Goal: Task Accomplishment & Management: Complete application form

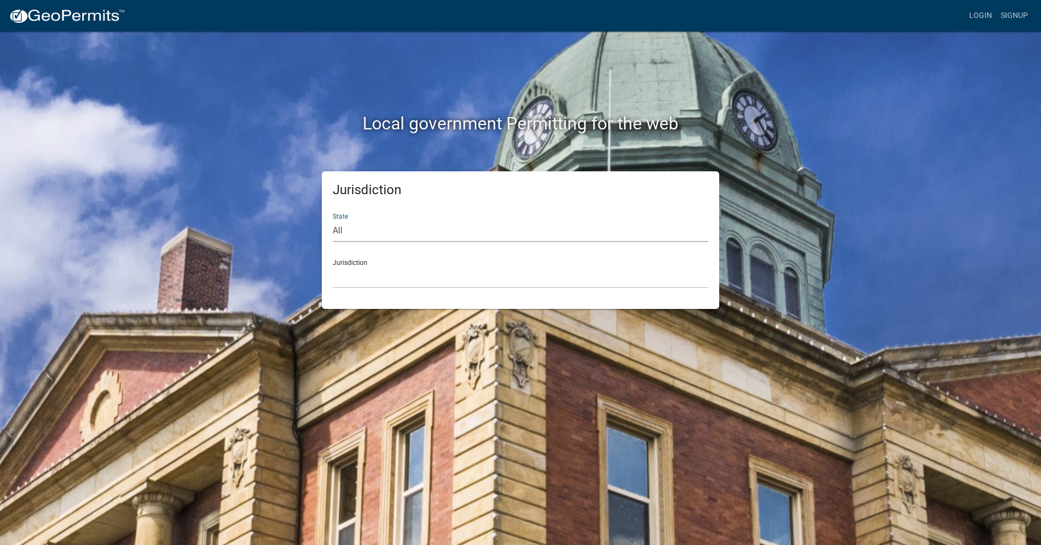
click at [358, 235] on select "All [US_STATE] [US_STATE] [US_STATE] [US_STATE] [US_STATE] [US_STATE] [US_STATE…" at bounding box center [521, 231] width 376 height 22
select select "[US_STATE]"
click at [333, 220] on select "All [US_STATE] [US_STATE] [US_STATE] [US_STATE] [US_STATE] [US_STATE] [US_STATE…" at bounding box center [521, 231] width 376 height 22
click at [355, 279] on select "City of [GEOGRAPHIC_DATA], [US_STATE] City of [GEOGRAPHIC_DATA], [US_STATE] Cit…" at bounding box center [521, 277] width 376 height 22
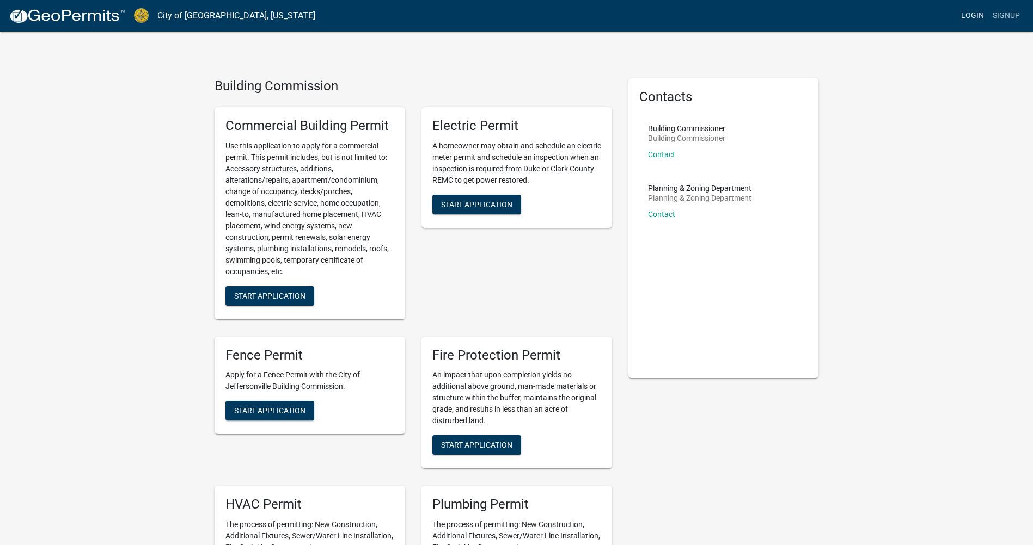
click at [976, 16] on link "Login" at bounding box center [972, 15] width 32 height 21
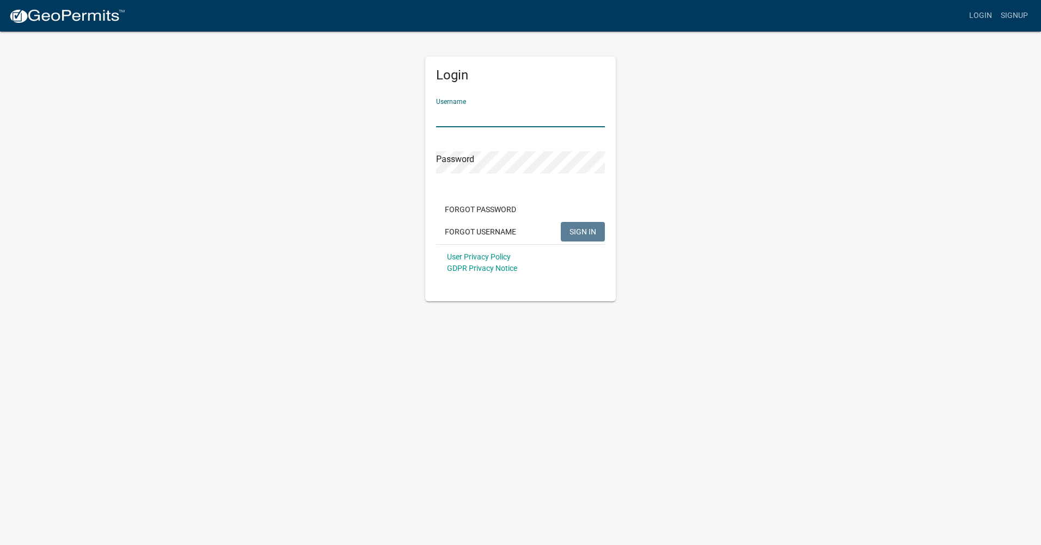
click at [456, 111] on input "Username" at bounding box center [520, 116] width 169 height 22
type input "Josevh"
click at [584, 225] on button "SIGN IN" at bounding box center [583, 232] width 44 height 20
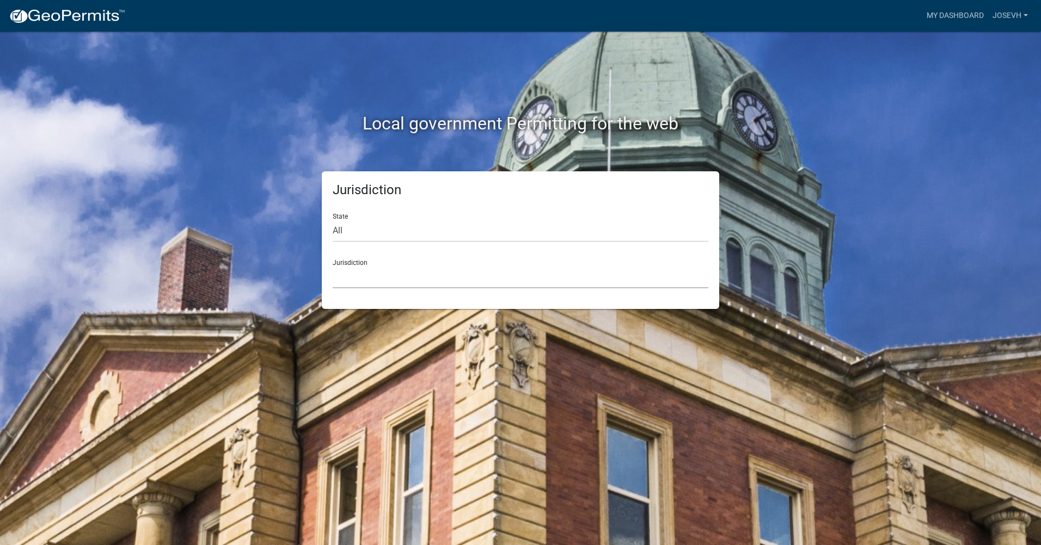
click at [361, 278] on select "[GEOGRAPHIC_DATA], [US_STATE] [GEOGRAPHIC_DATA], [US_STATE][PERSON_NAME][GEOGRA…" at bounding box center [521, 277] width 376 height 22
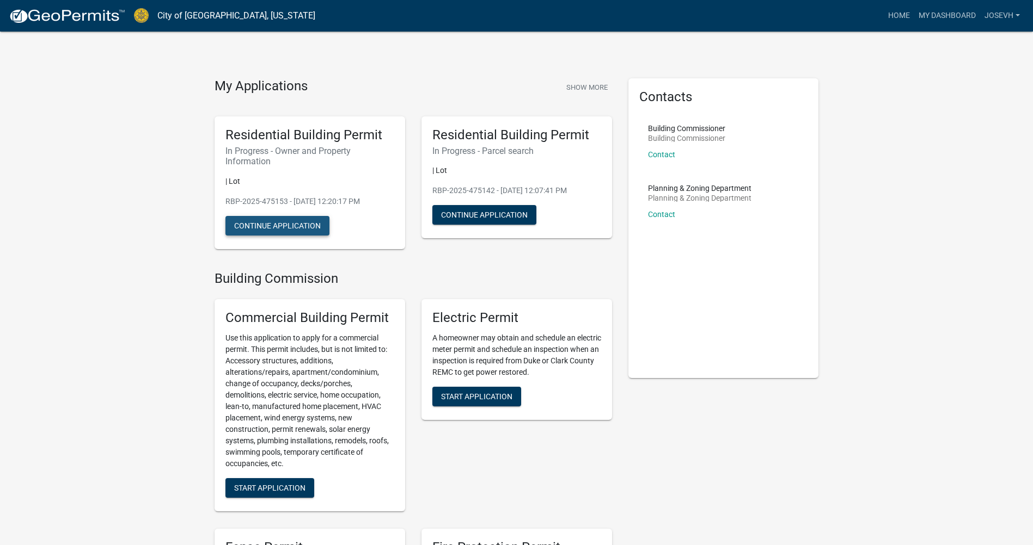
click at [277, 224] on button "Continue Application" at bounding box center [277, 226] width 104 height 20
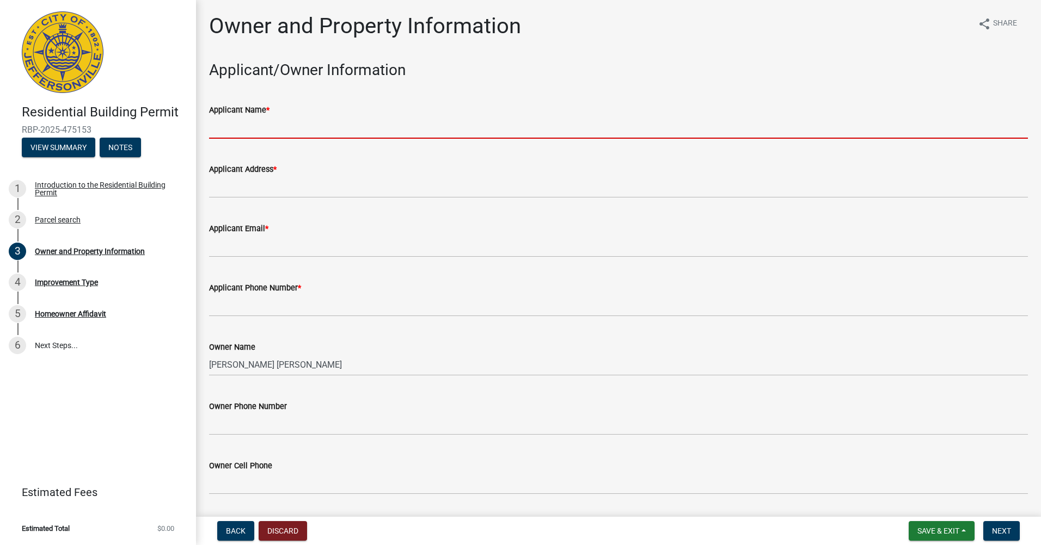
click at [279, 131] on input "Applicant Name *" at bounding box center [618, 127] width 819 height 22
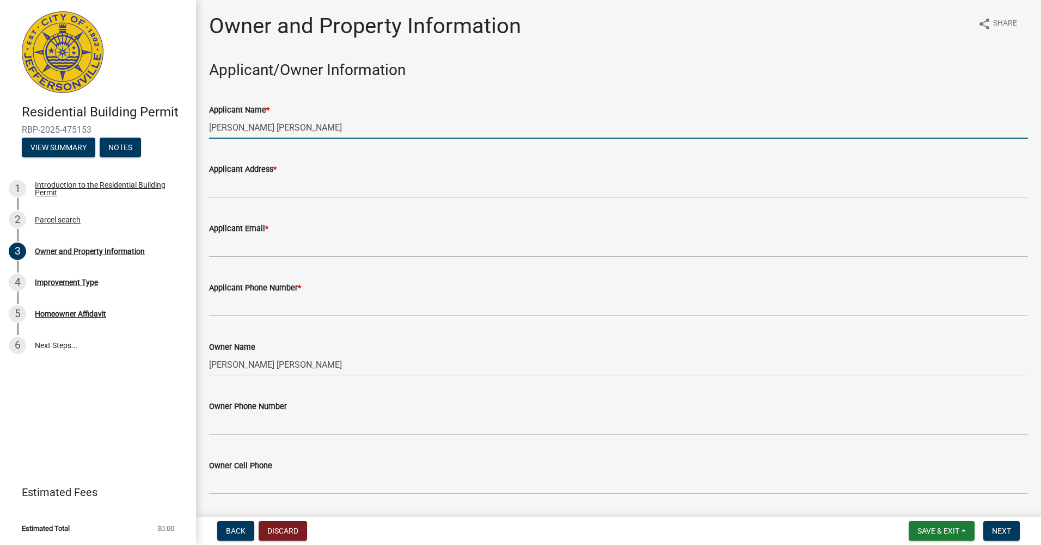
type input "[PERSON_NAME] [PERSON_NAME]"
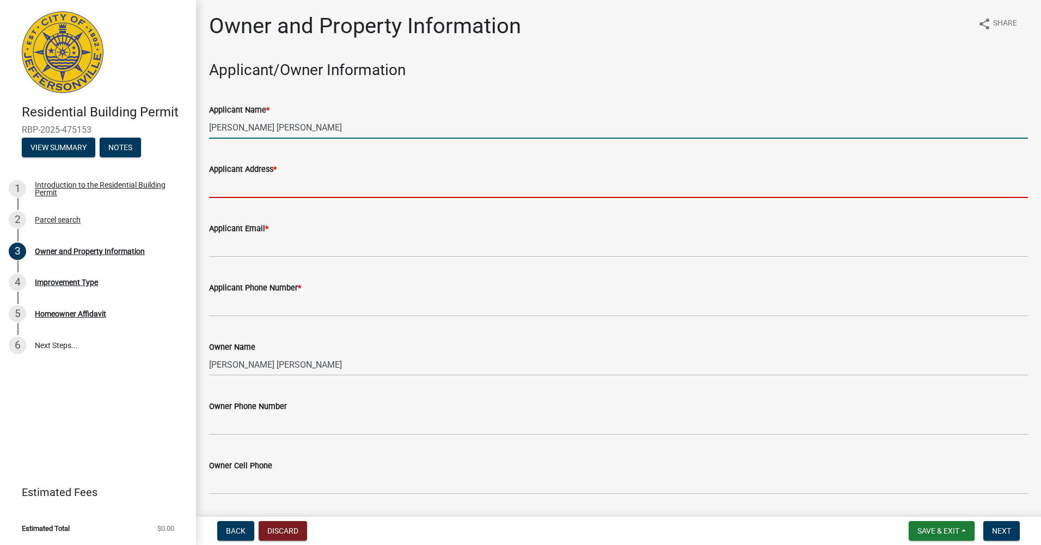
click at [259, 187] on input "Applicant Address *" at bounding box center [618, 187] width 819 height 22
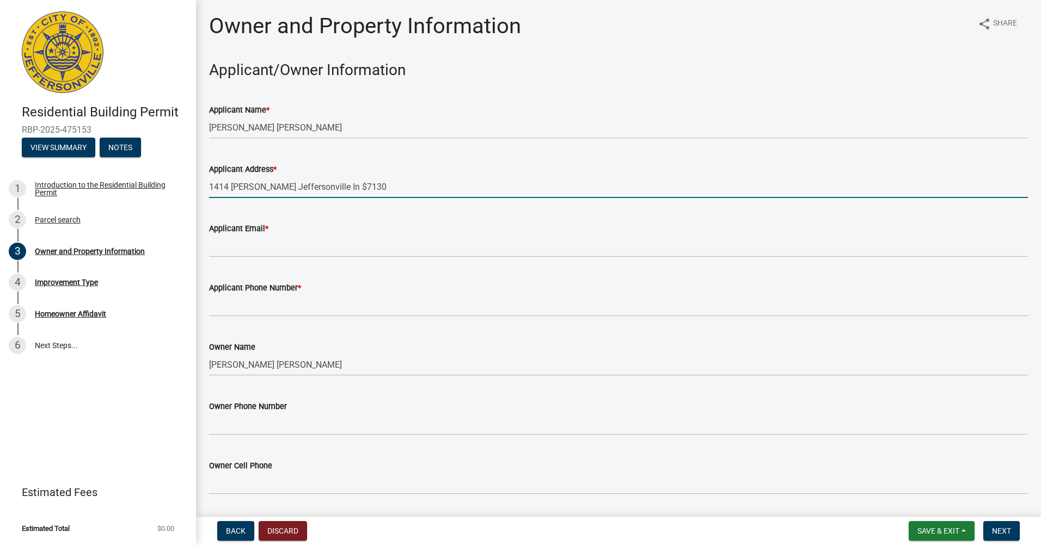
click at [340, 183] on input "1414 [PERSON_NAME] Jeffersonville In $7130" at bounding box center [618, 187] width 819 height 22
type input "1414 [PERSON_NAME] Jeffersonville In 47130"
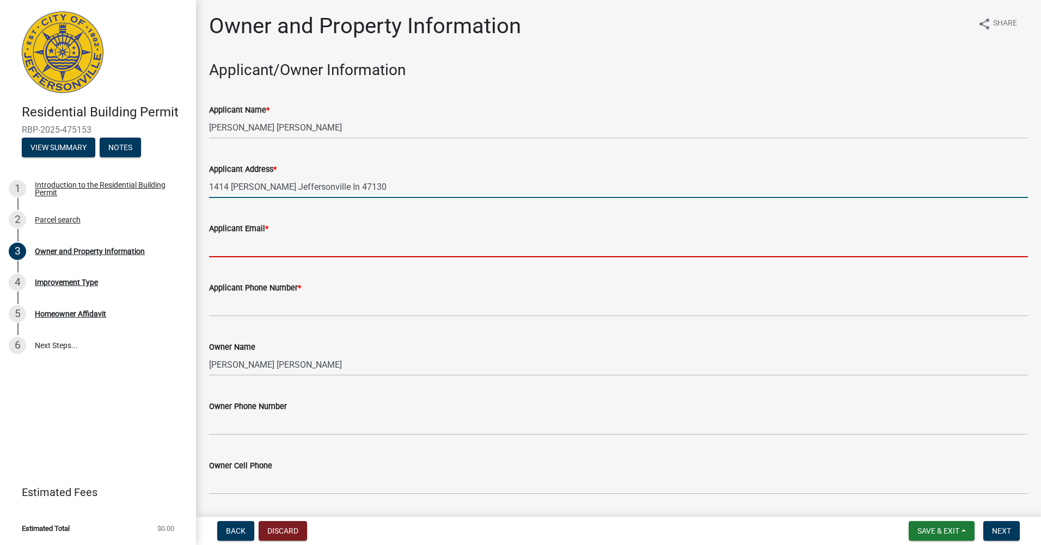
click at [231, 245] on input "Applicant Email *" at bounding box center [618, 246] width 819 height 22
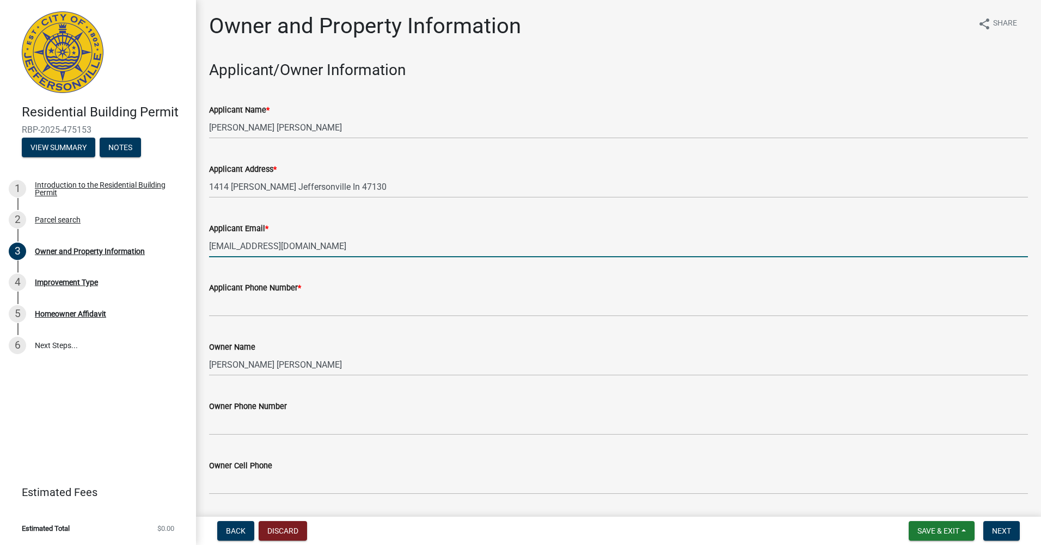
type input "[EMAIL_ADDRESS][DOMAIN_NAME]"
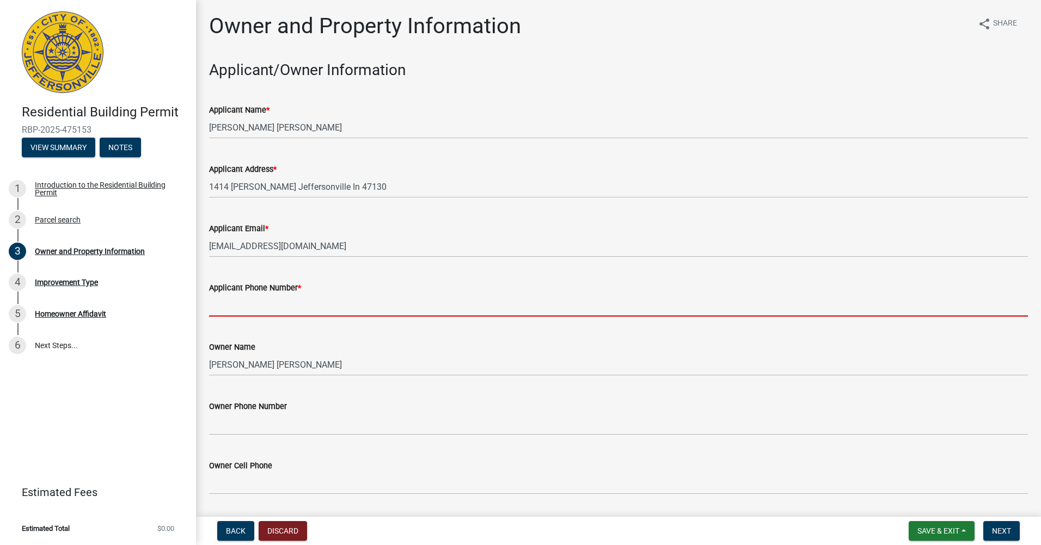
click at [240, 306] on input "Applicant Phone Number *" at bounding box center [618, 306] width 819 height 22
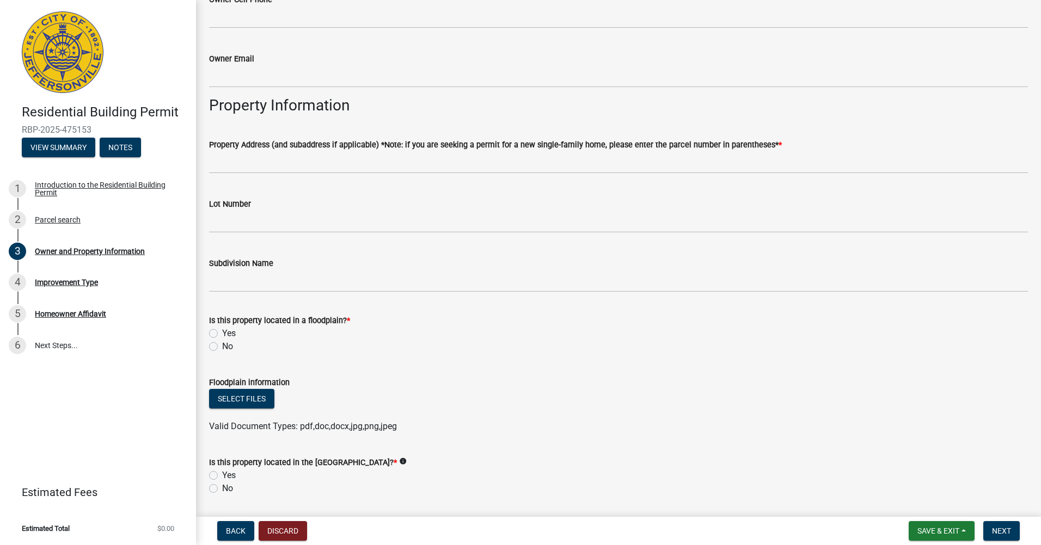
scroll to position [490, 0]
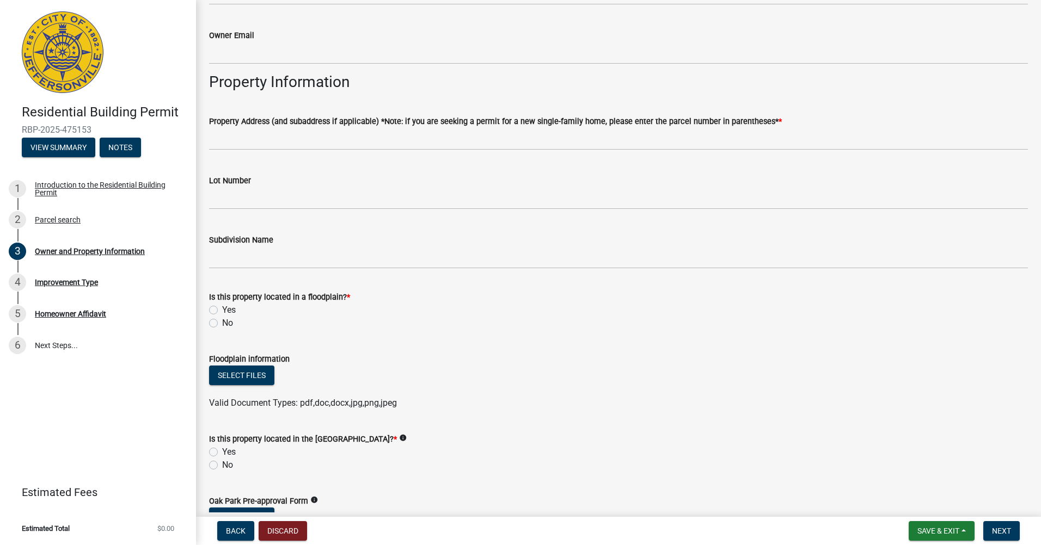
type input "2703901353"
click at [222, 322] on label "No" at bounding box center [227, 323] width 11 height 13
click at [222, 322] on input "No" at bounding box center [225, 320] width 7 height 7
radio input "true"
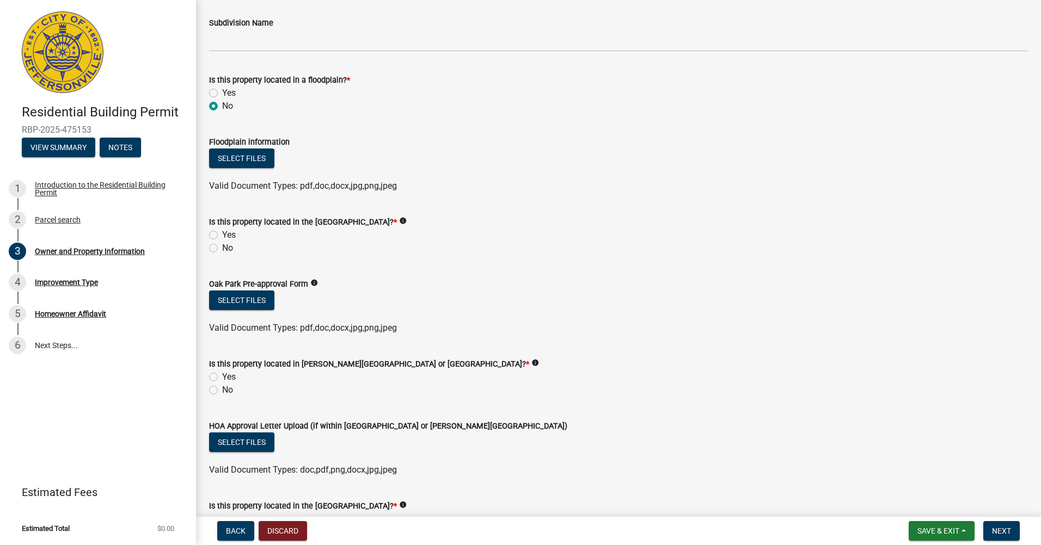
scroll to position [708, 0]
click at [219, 230] on div "Yes" at bounding box center [618, 234] width 819 height 13
click at [222, 231] on label "Yes" at bounding box center [229, 234] width 14 height 13
click at [222, 231] on input "Yes" at bounding box center [225, 231] width 7 height 7
radio input "true"
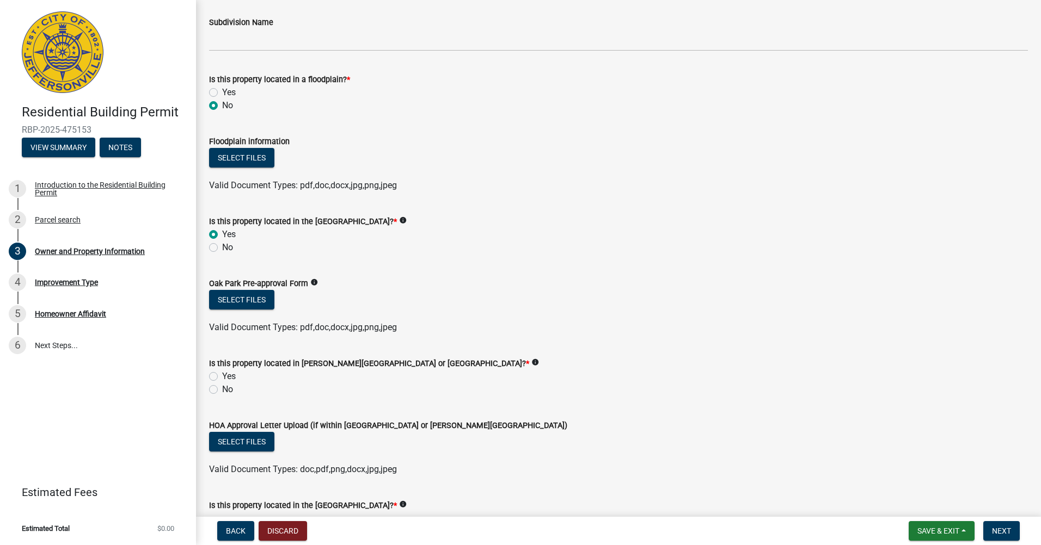
click at [222, 386] on label "No" at bounding box center [227, 389] width 11 height 13
click at [222, 386] on input "No" at bounding box center [225, 386] width 7 height 7
radio input "true"
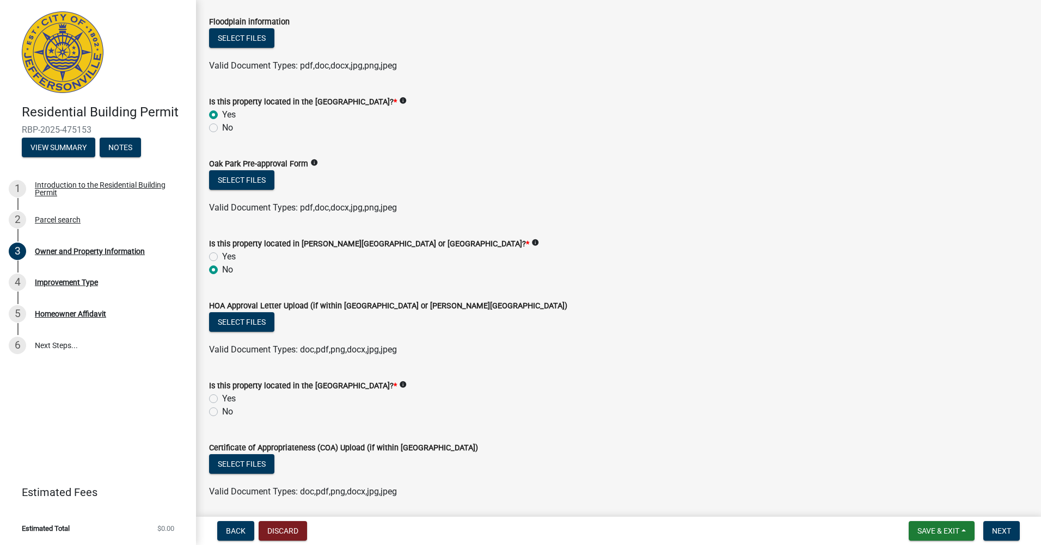
scroll to position [866, 0]
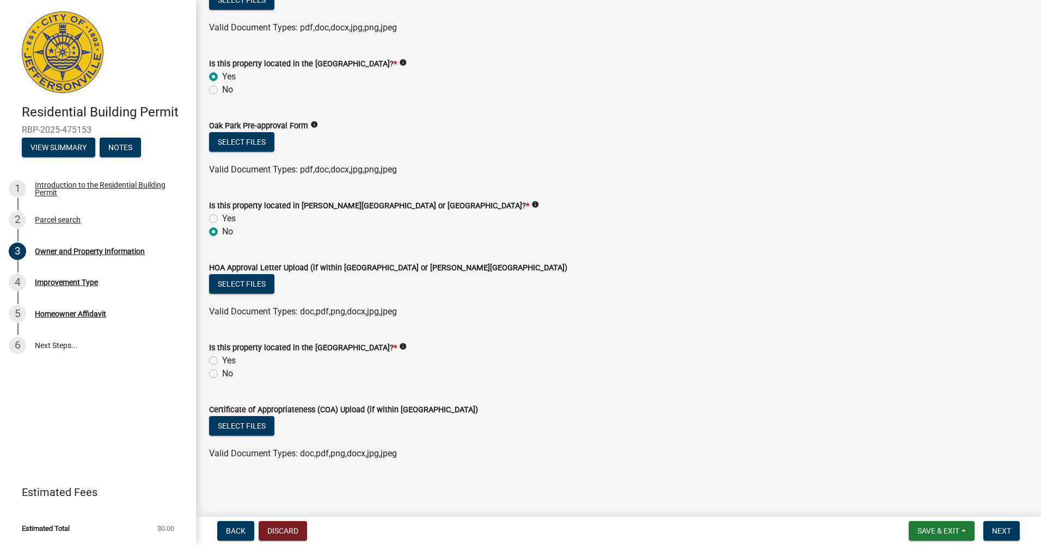
click at [218, 373] on div "No" at bounding box center [618, 373] width 819 height 13
click at [222, 375] on label "No" at bounding box center [227, 373] width 11 height 13
click at [222, 375] on input "No" at bounding box center [225, 370] width 7 height 7
radio input "true"
click at [1007, 532] on span "Next" at bounding box center [1001, 531] width 19 height 9
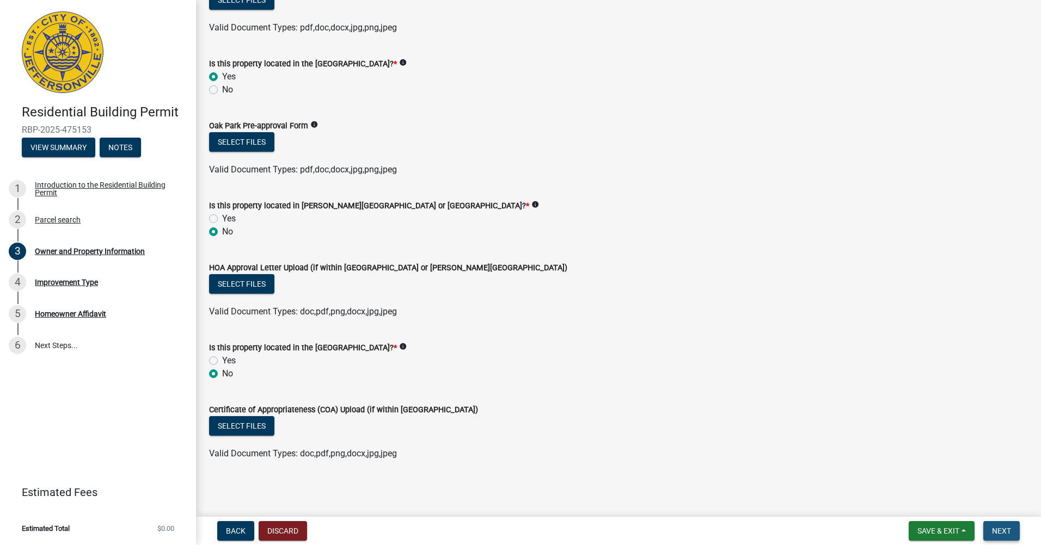
scroll to position [879, 0]
click at [998, 527] on span "Next" at bounding box center [1001, 531] width 19 height 9
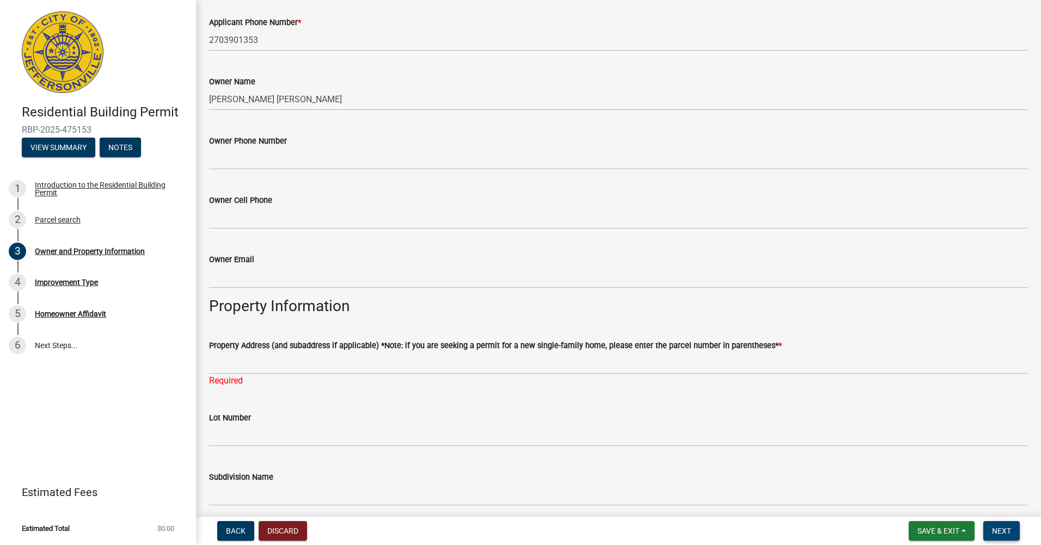
scroll to position [225, 0]
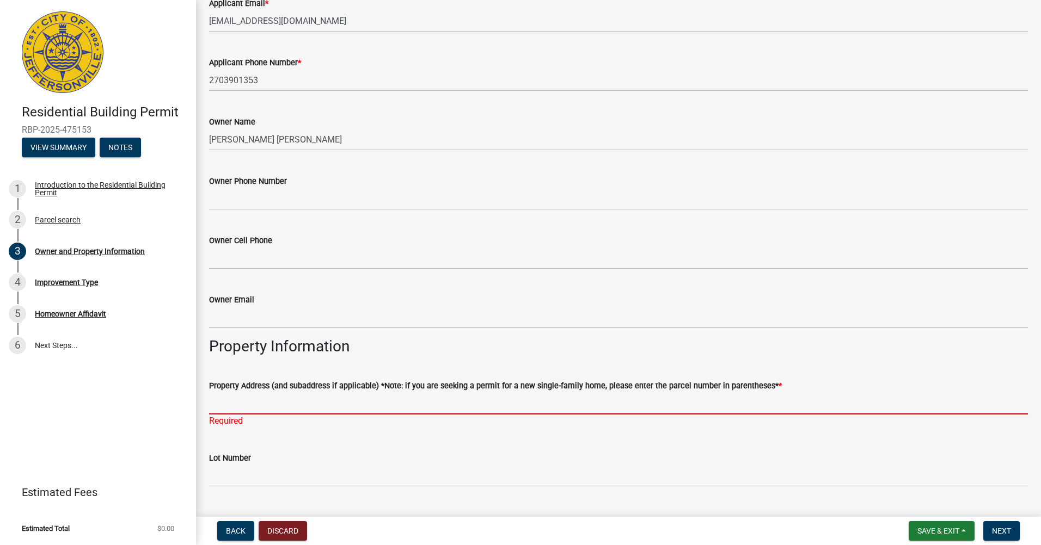
click at [287, 398] on input "Property Address (and subaddress if applicable) *Note: if you are seeking a per…" at bounding box center [618, 404] width 819 height 22
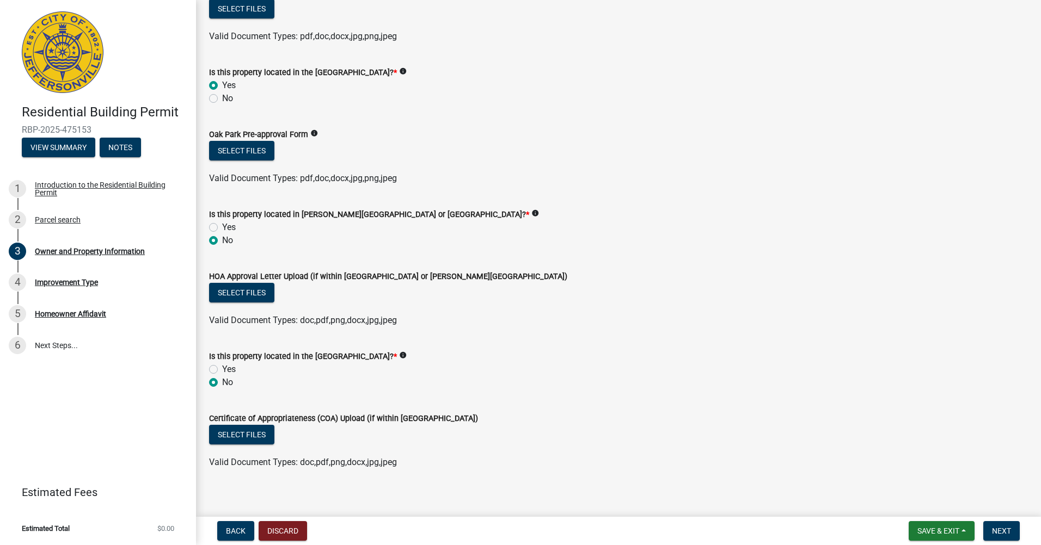
scroll to position [879, 0]
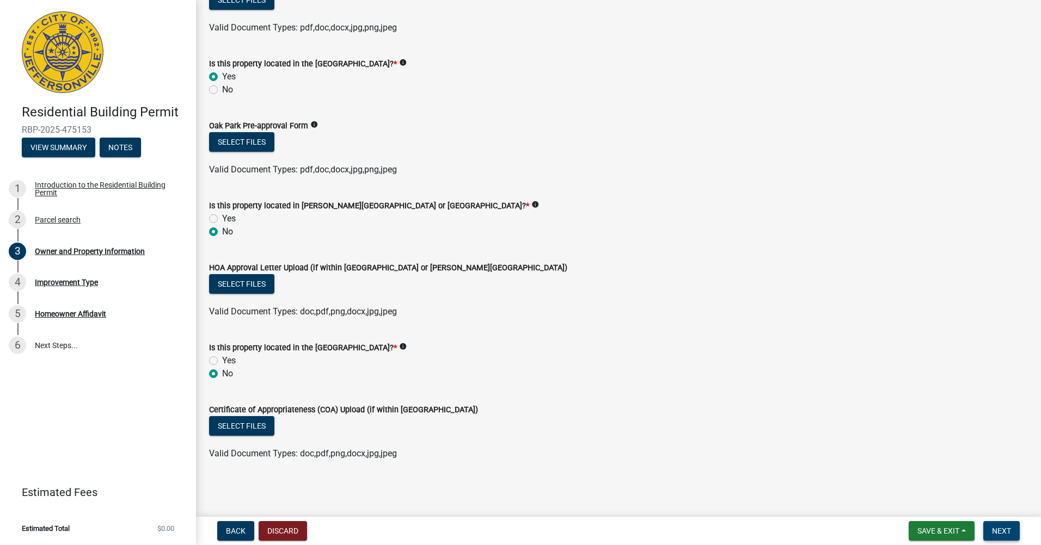
type input "1414 [PERSON_NAME]"
click at [1003, 531] on span "Next" at bounding box center [1001, 531] width 19 height 9
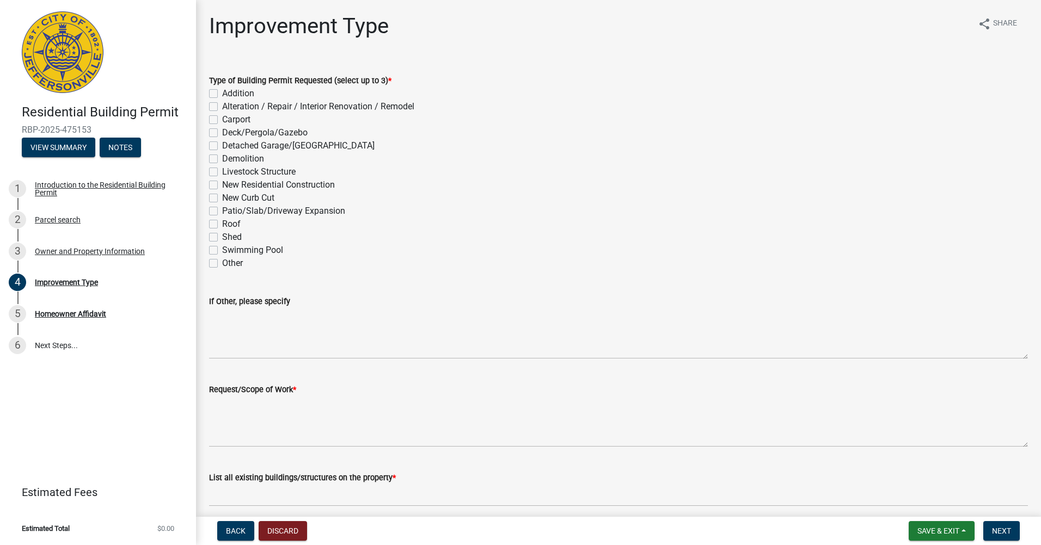
click at [222, 212] on label "Patio/Slab/Driveway Expansion" at bounding box center [283, 211] width 123 height 13
click at [222, 212] on input "Patio/Slab/Driveway Expansion" at bounding box center [225, 208] width 7 height 7
checkbox input "true"
checkbox input "false"
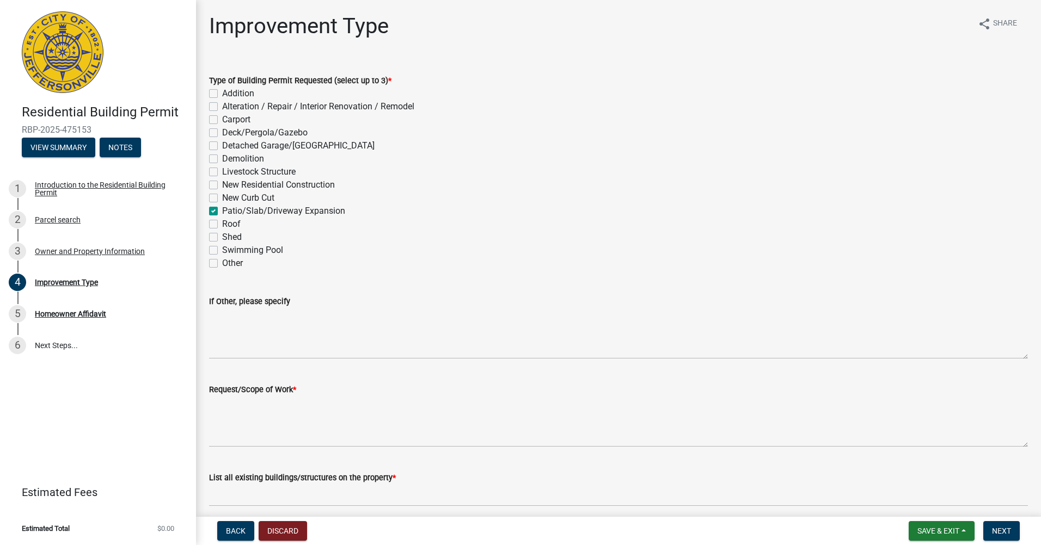
checkbox input "false"
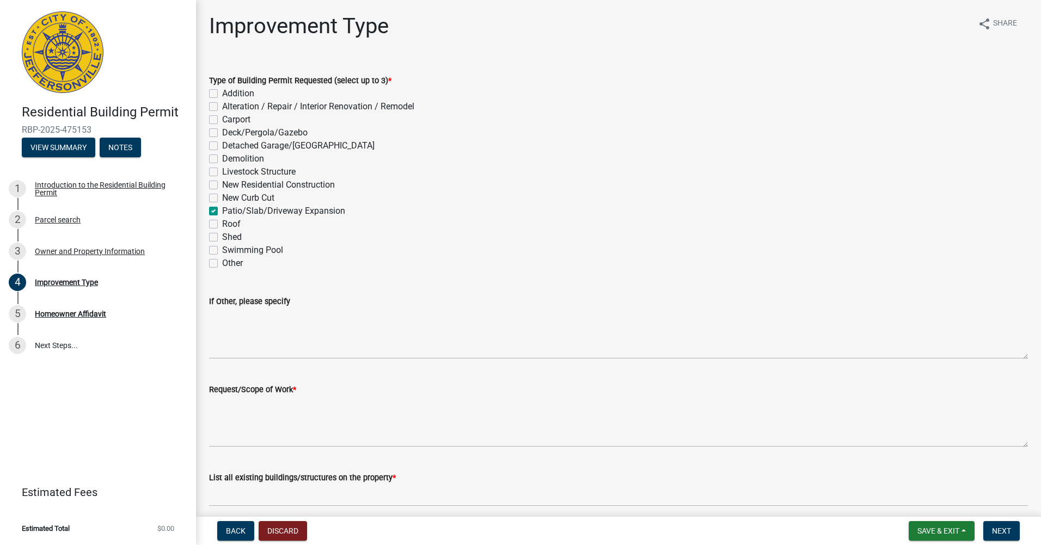
checkbox input "false"
checkbox input "true"
checkbox input "false"
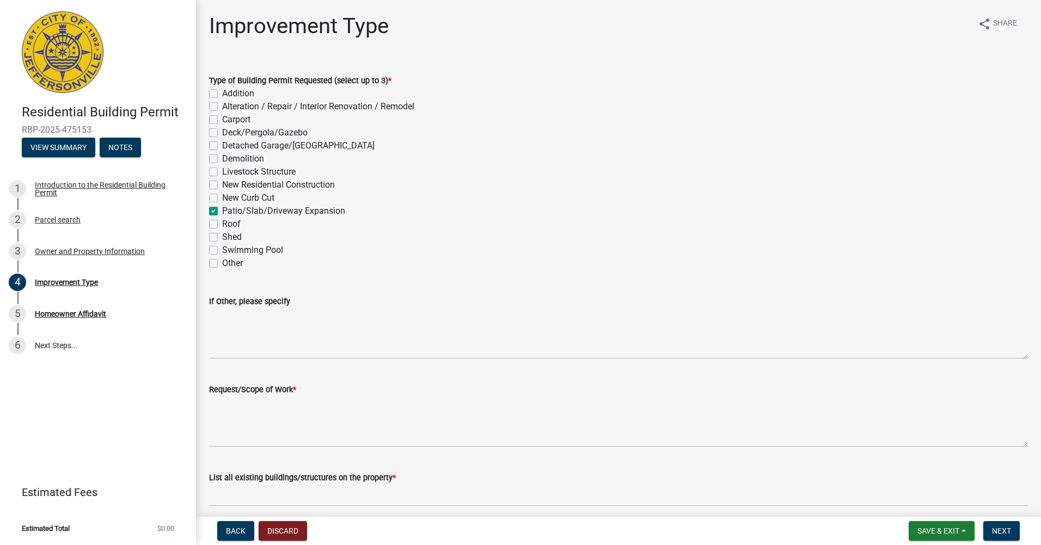
checkbox input "false"
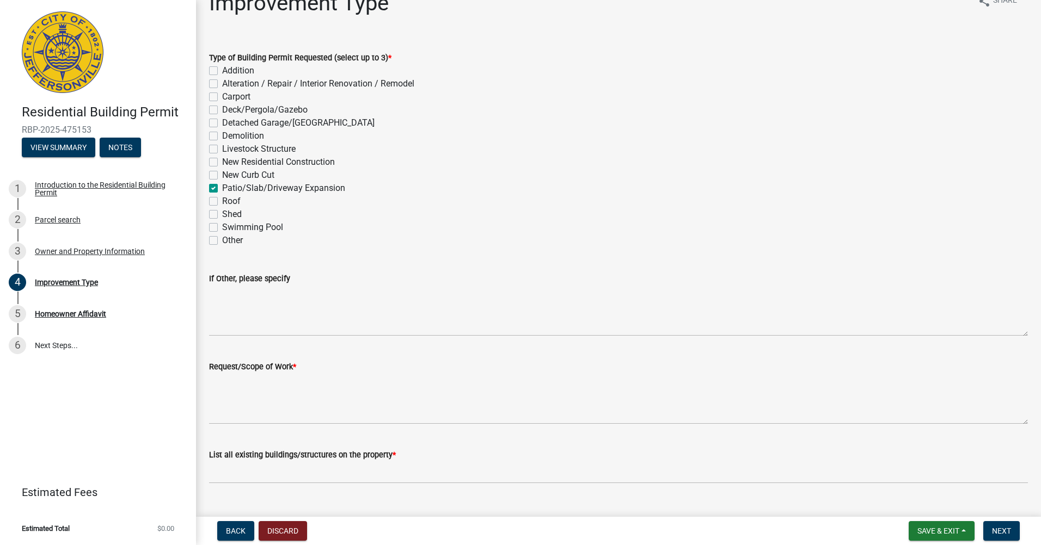
scroll to position [45, 0]
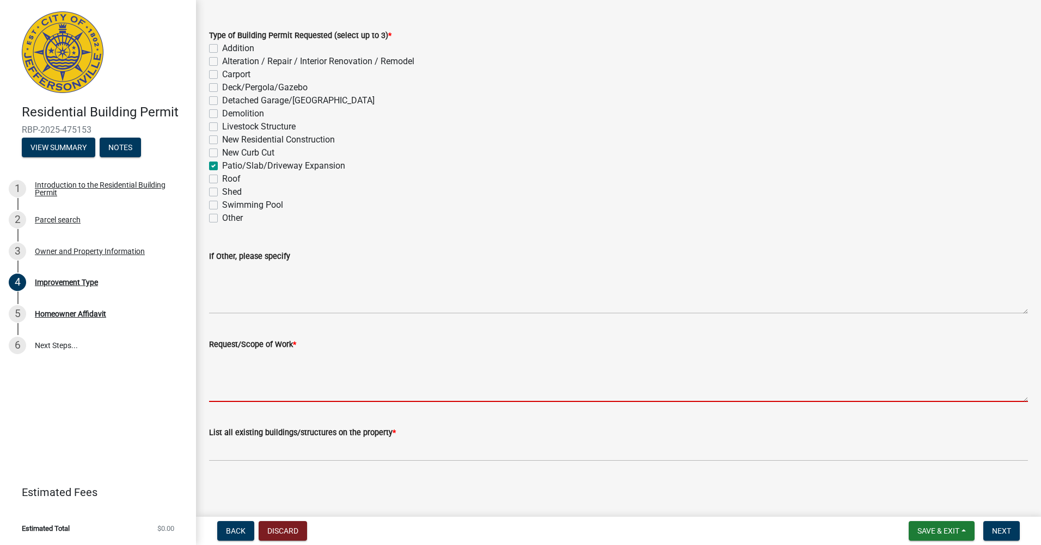
click at [284, 389] on textarea "Request/Scope of Work *" at bounding box center [618, 376] width 819 height 51
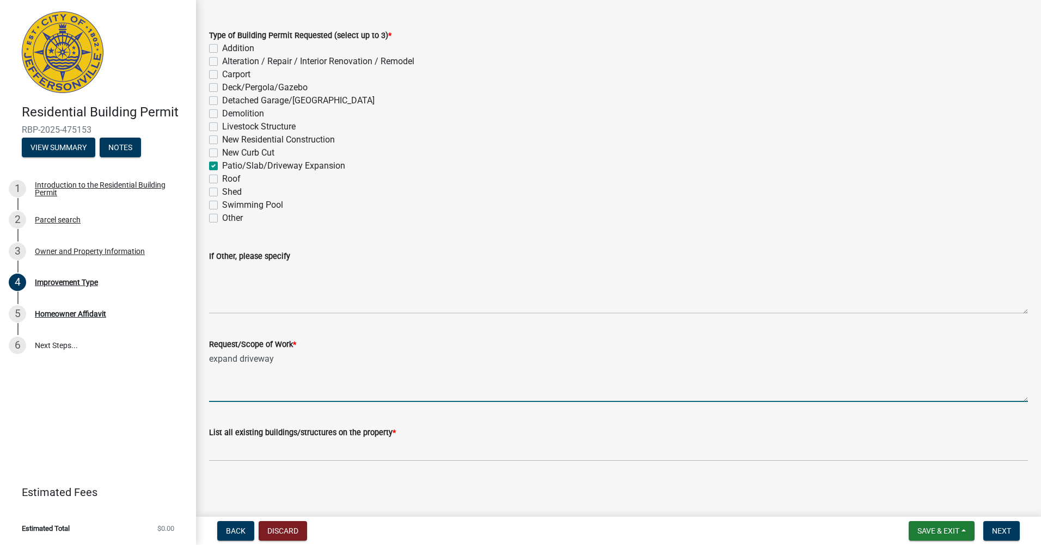
type textarea "expand driveway"
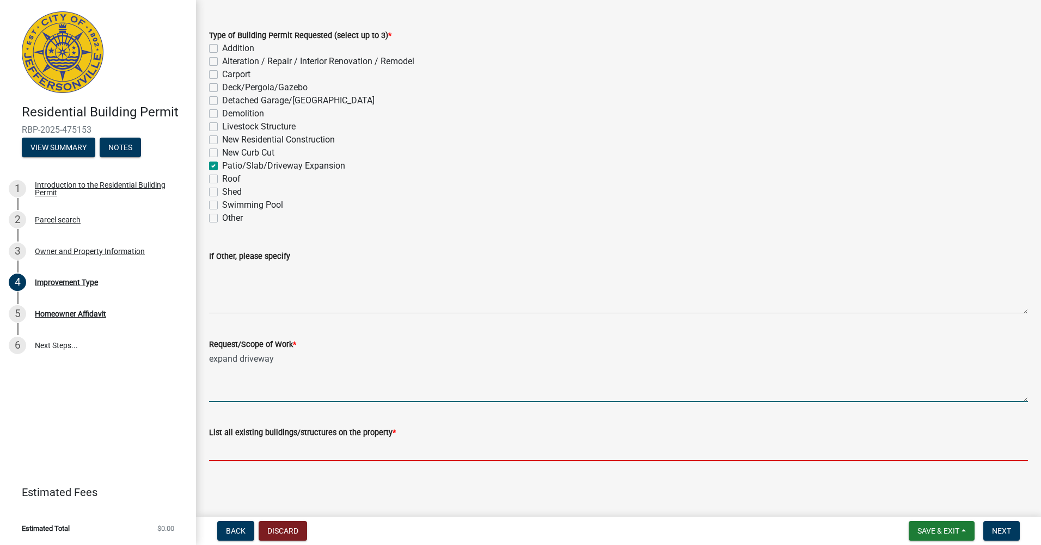
click at [245, 453] on input "List all existing buildings/structures on the property *" at bounding box center [618, 450] width 819 height 22
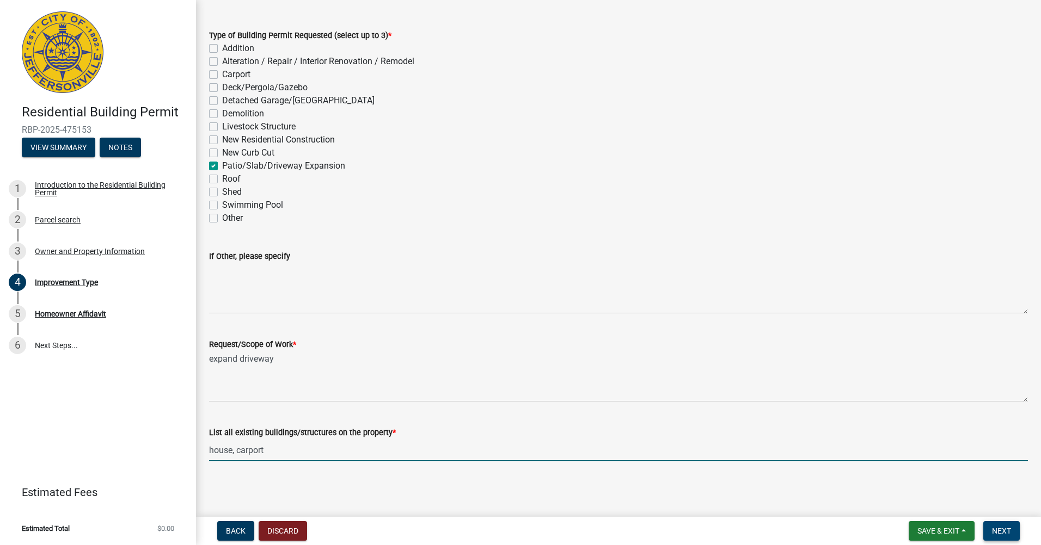
type input "house, carport"
click at [1003, 533] on span "Next" at bounding box center [1001, 531] width 19 height 9
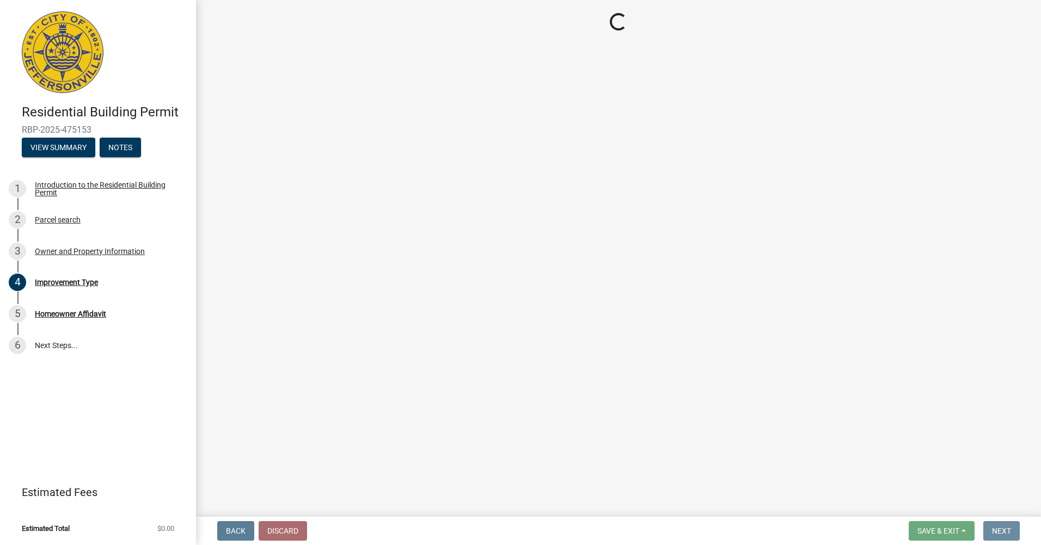
scroll to position [0, 0]
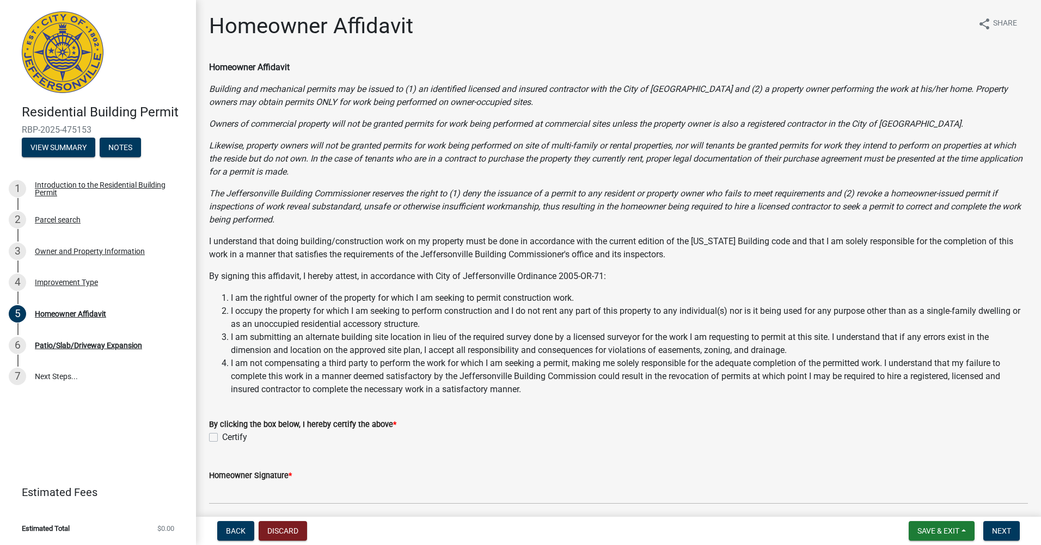
click at [222, 436] on label "Certify" at bounding box center [234, 437] width 25 height 13
click at [222, 436] on input "Certify" at bounding box center [225, 434] width 7 height 7
checkbox input "true"
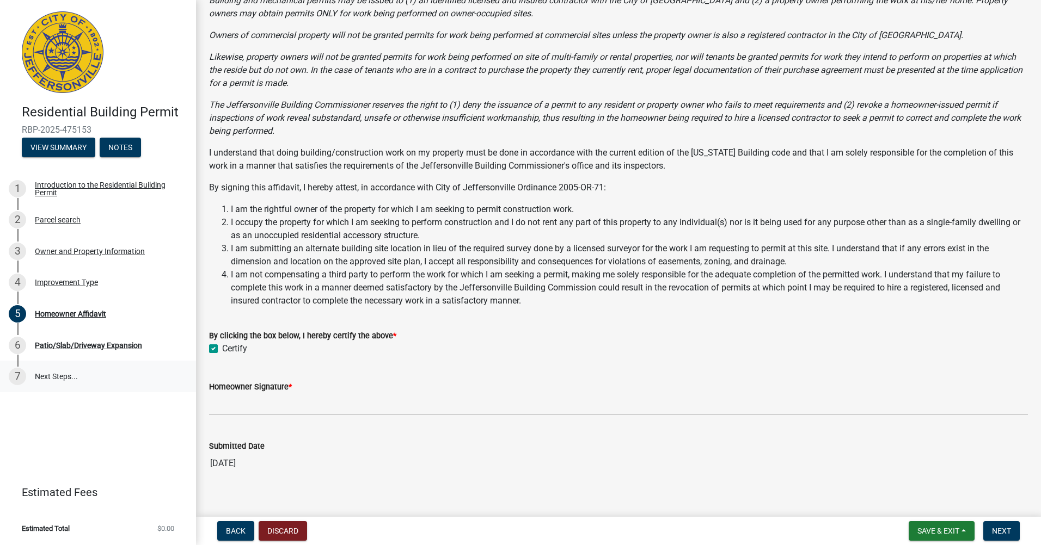
scroll to position [102, 0]
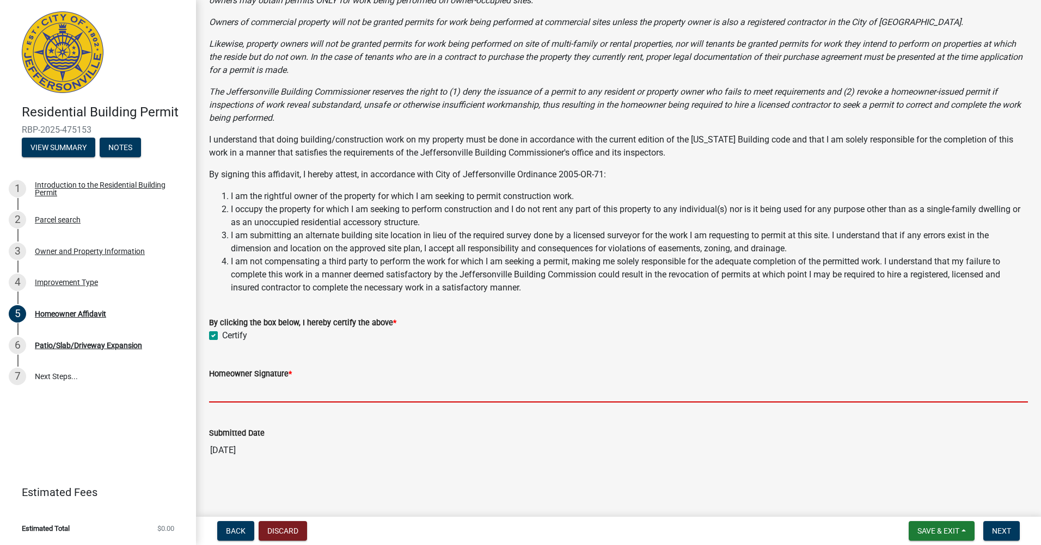
click at [299, 397] on input "Homeowner Signature *" at bounding box center [618, 392] width 819 height 22
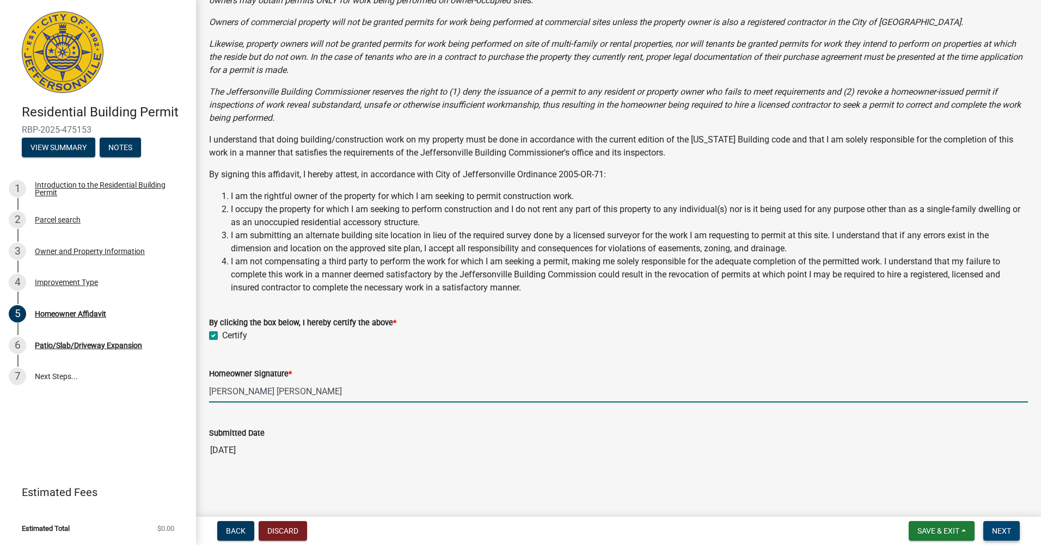
type input "[PERSON_NAME] [PERSON_NAME]"
click at [1003, 529] on span "Next" at bounding box center [1001, 531] width 19 height 9
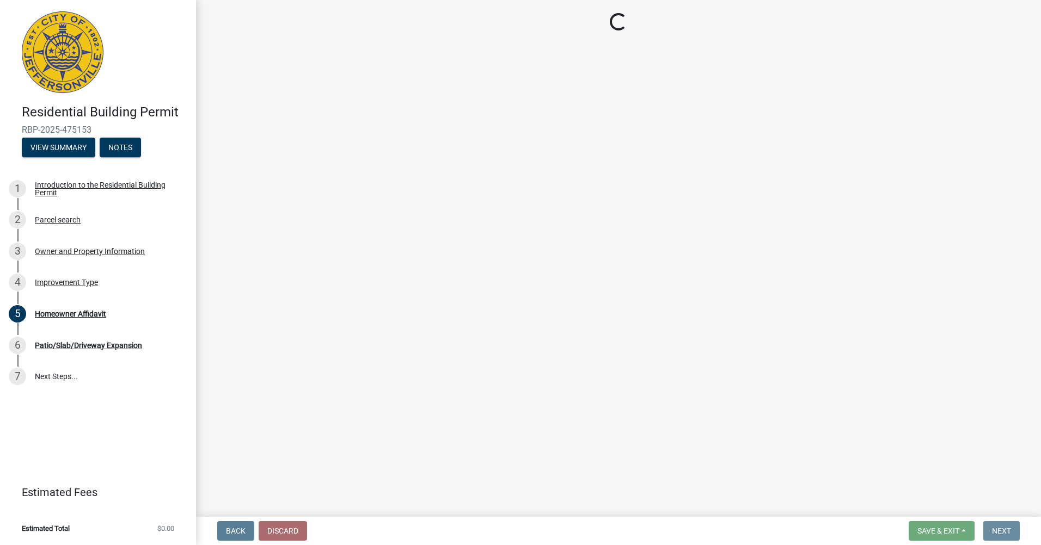
scroll to position [0, 0]
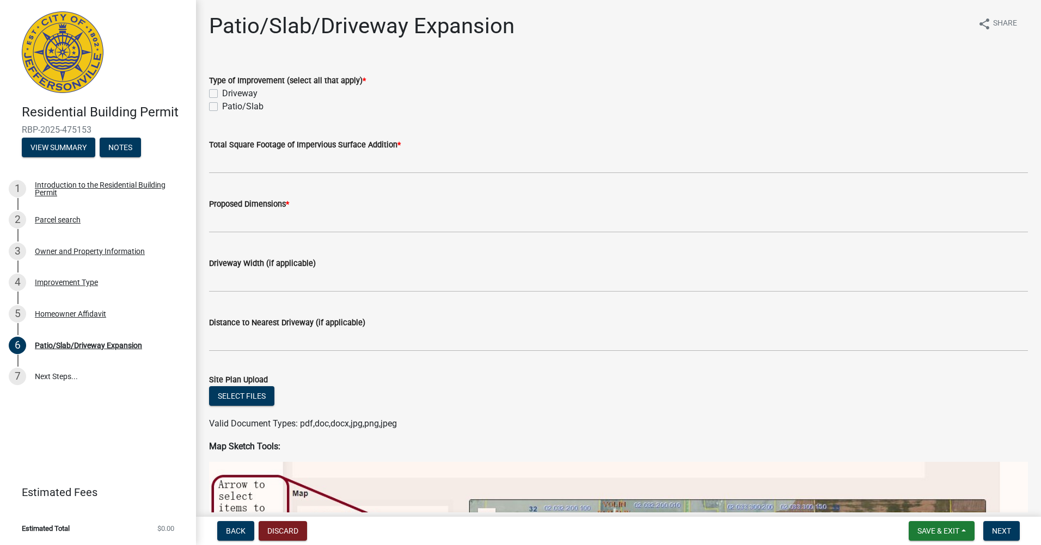
click at [222, 95] on label "Driveway" at bounding box center [239, 93] width 35 height 13
click at [222, 94] on input "Driveway" at bounding box center [225, 90] width 7 height 7
checkbox input "true"
checkbox input "false"
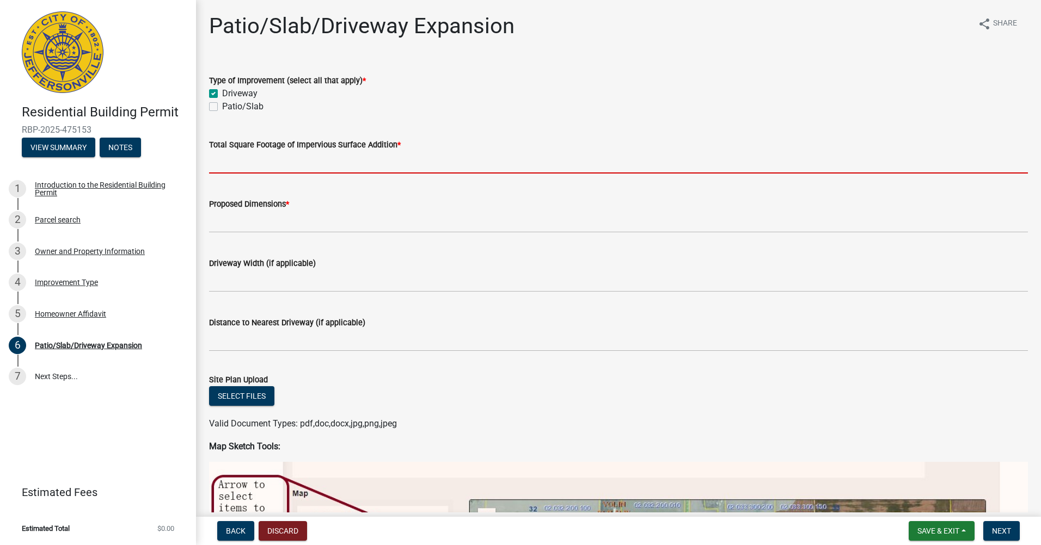
click at [258, 157] on input "Total Square Footage of Impervious Surface Addition *" at bounding box center [618, 162] width 819 height 22
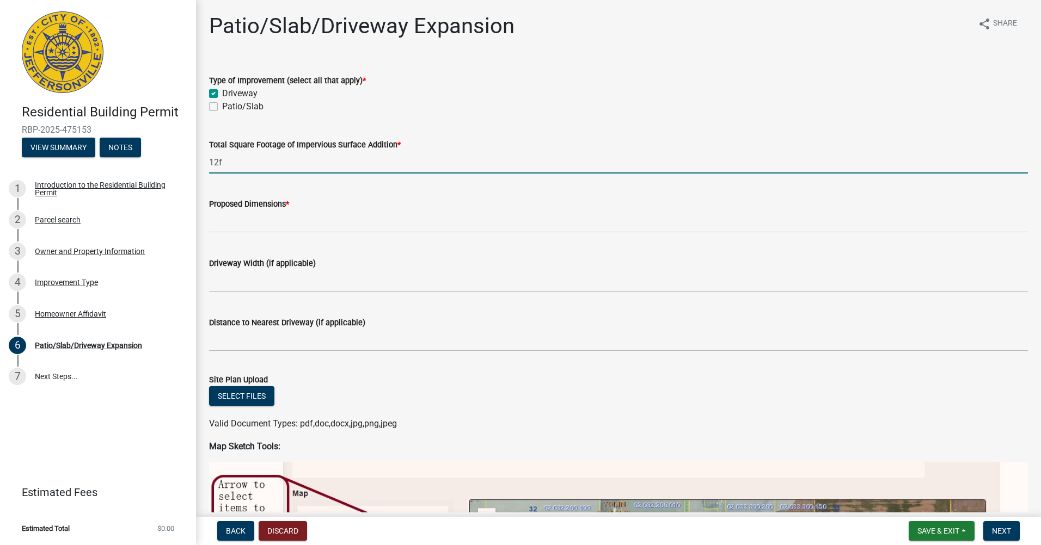
type input "12ft"
drag, startPoint x: 241, startPoint y: 168, endPoint x: 113, endPoint y: 169, distance: 127.9
click at [113, 169] on div "Residential Building Permit RBP-2025-475153 View Summary Notes 1 Introduction t…" at bounding box center [520, 272] width 1041 height 545
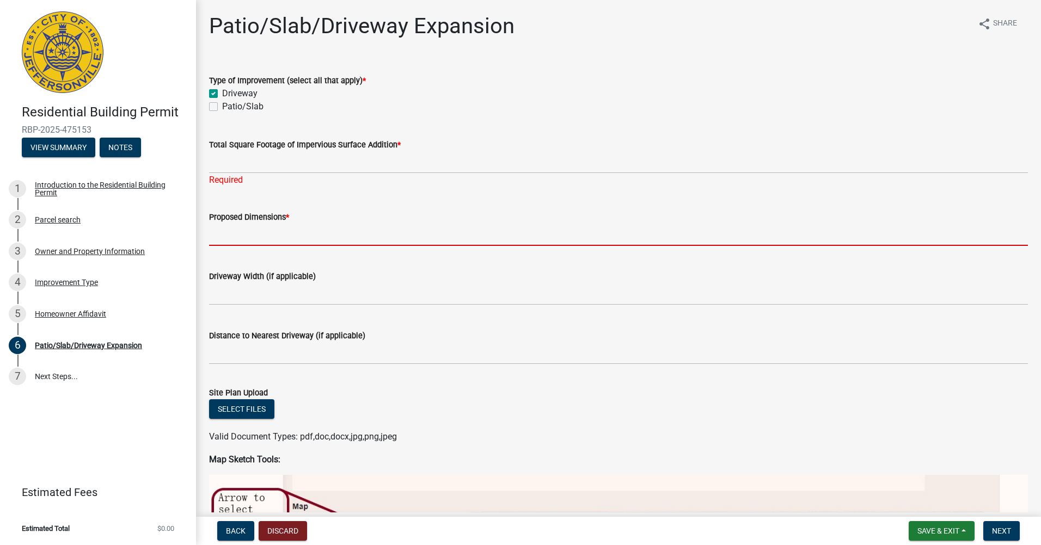
click at [223, 224] on input "Proposed Dimensions *" at bounding box center [618, 235] width 819 height 22
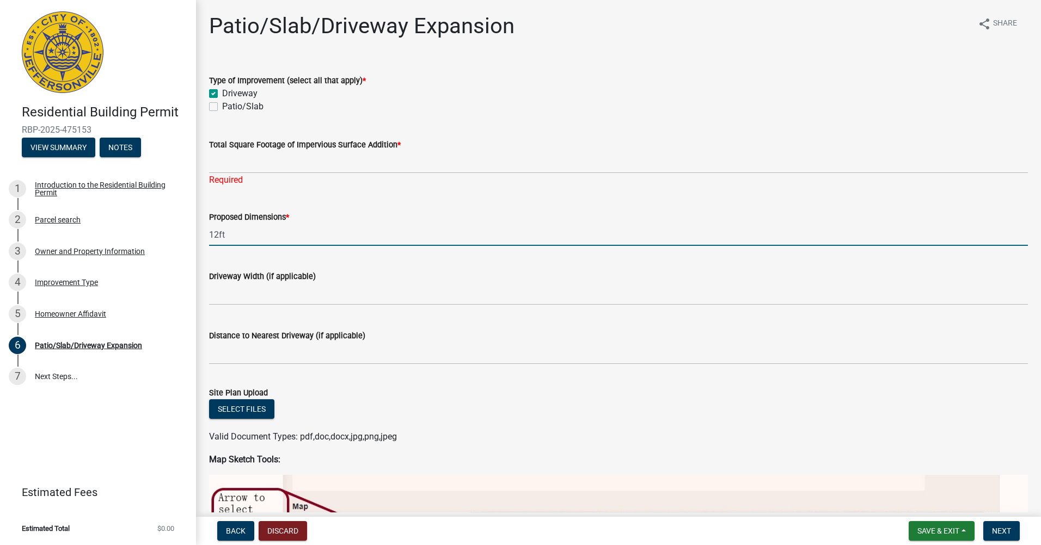
type input "12ft"
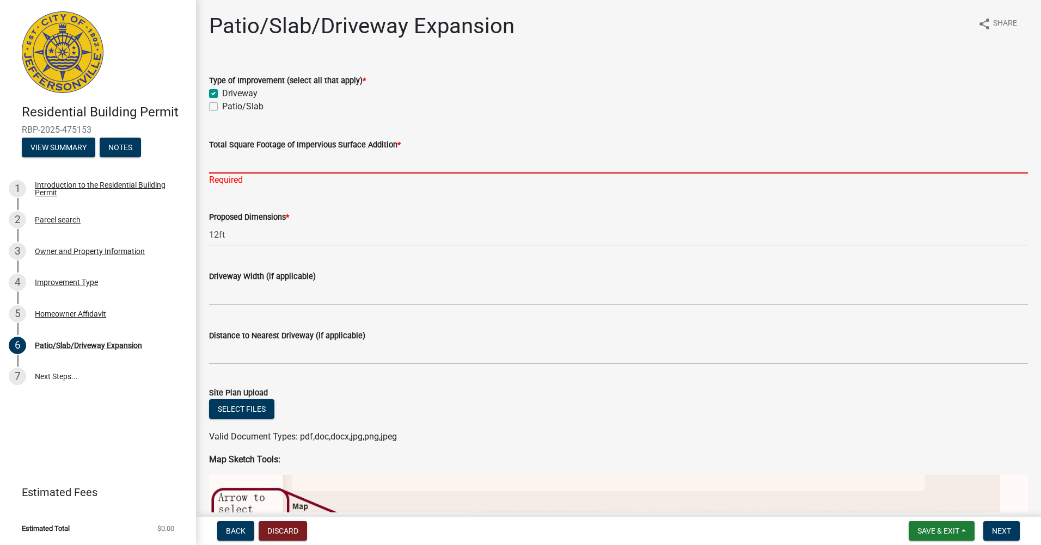
click at [220, 171] on input "Total Square Footage of Impervious Surface Addition *" at bounding box center [618, 162] width 819 height 22
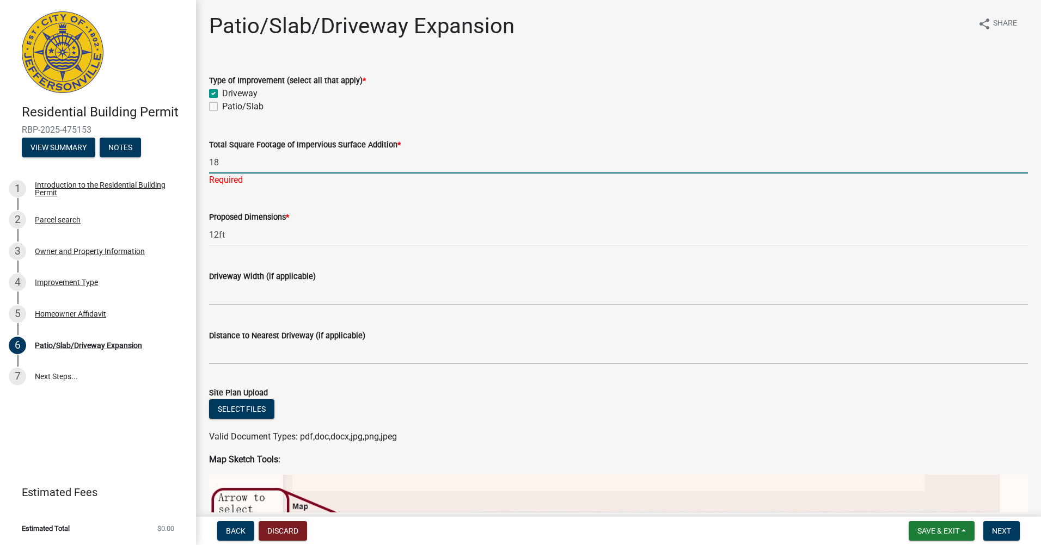
type input "1"
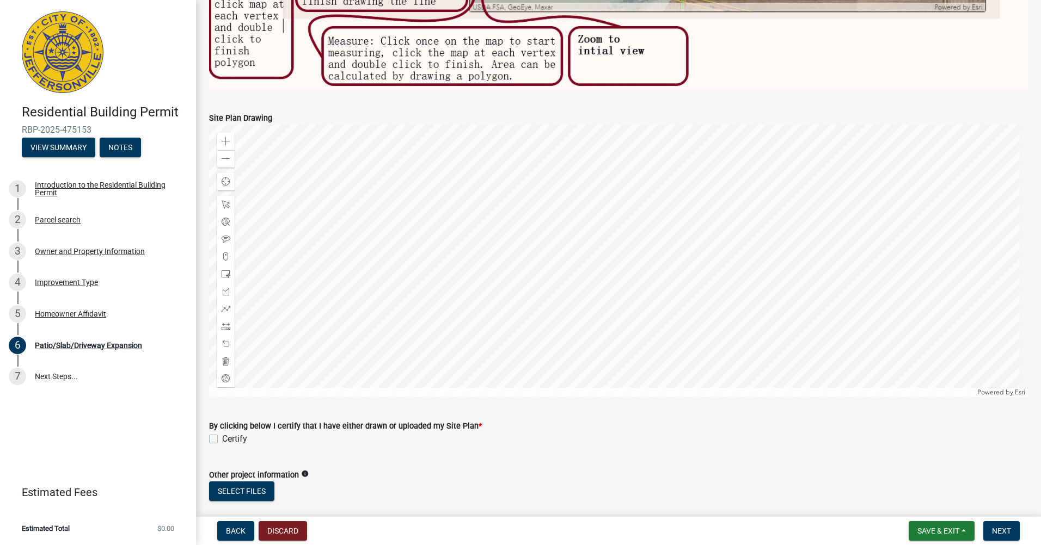
scroll to position [817, 0]
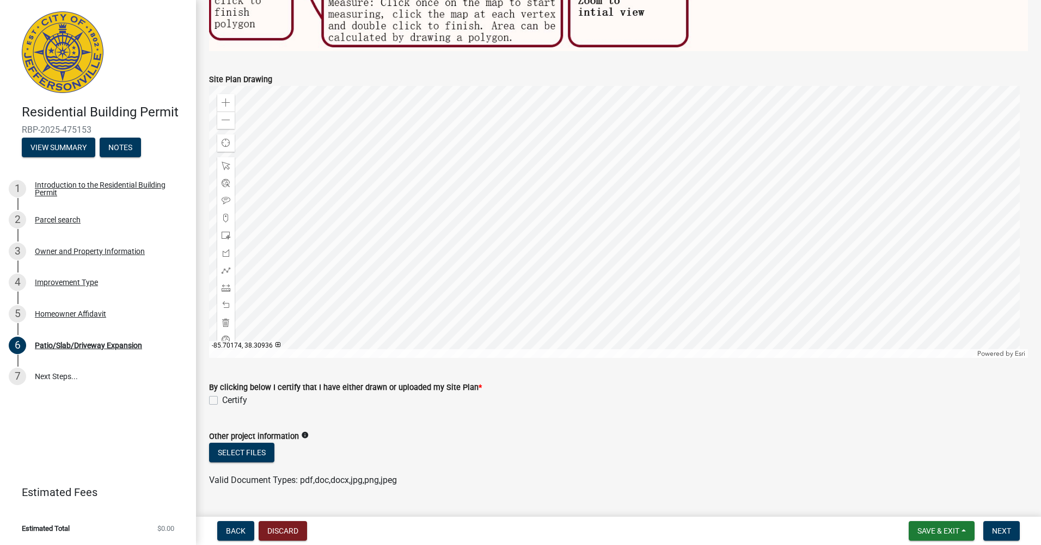
type input "200sqft"
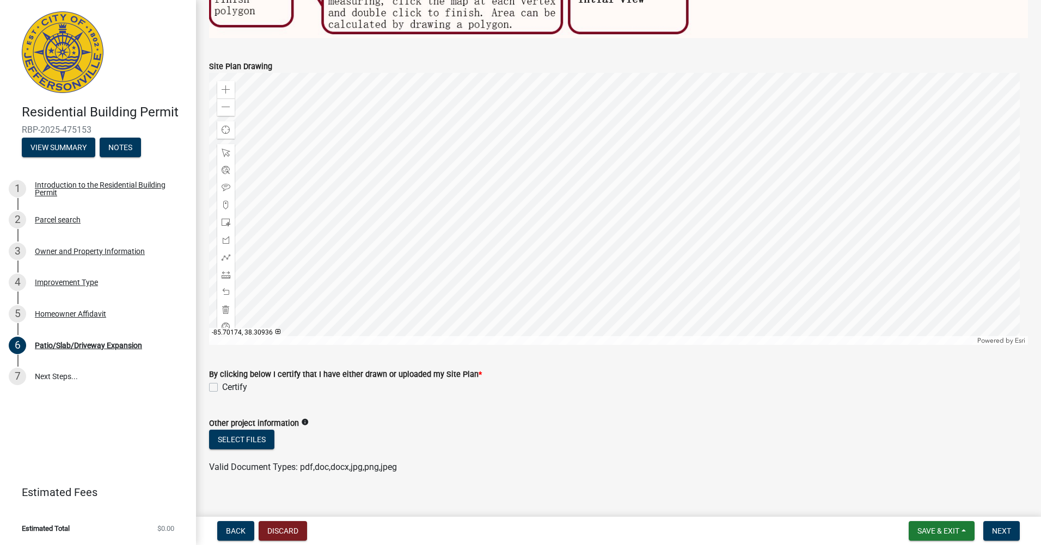
scroll to position [804, 0]
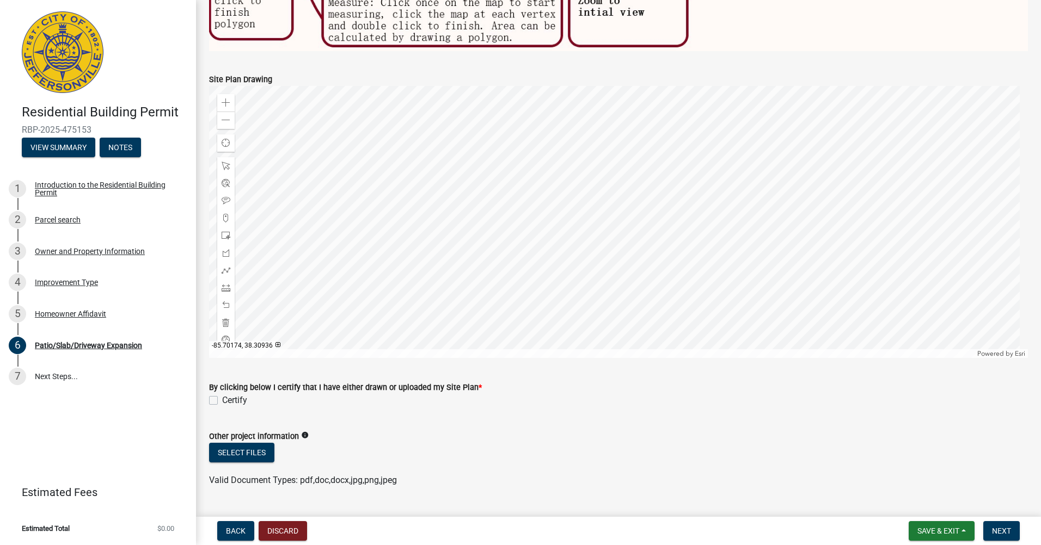
click at [222, 394] on label "Certify" at bounding box center [234, 400] width 25 height 13
click at [222, 394] on input "Certify" at bounding box center [225, 397] width 7 height 7
checkbox input "true"
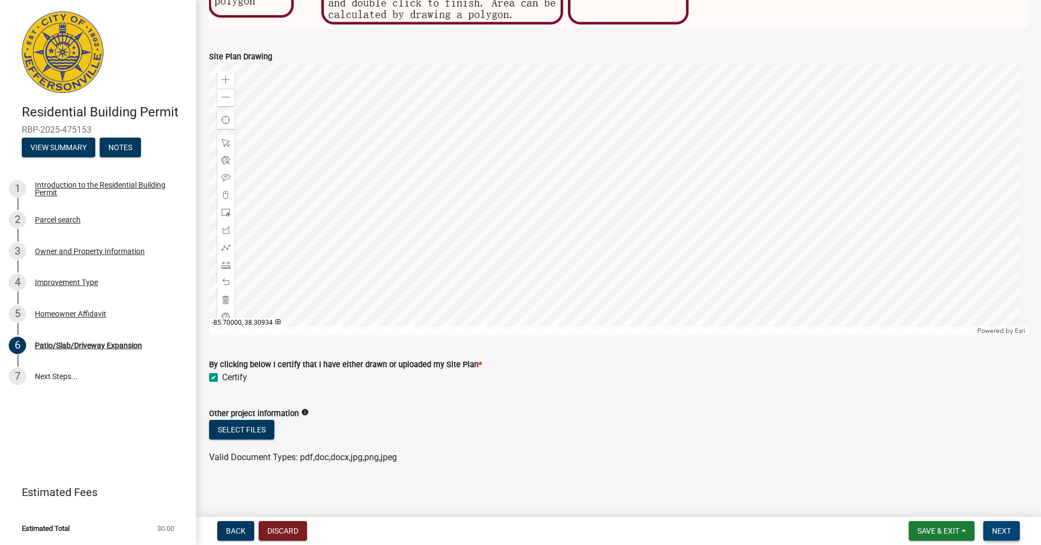
click at [1000, 532] on span "Next" at bounding box center [1001, 531] width 19 height 9
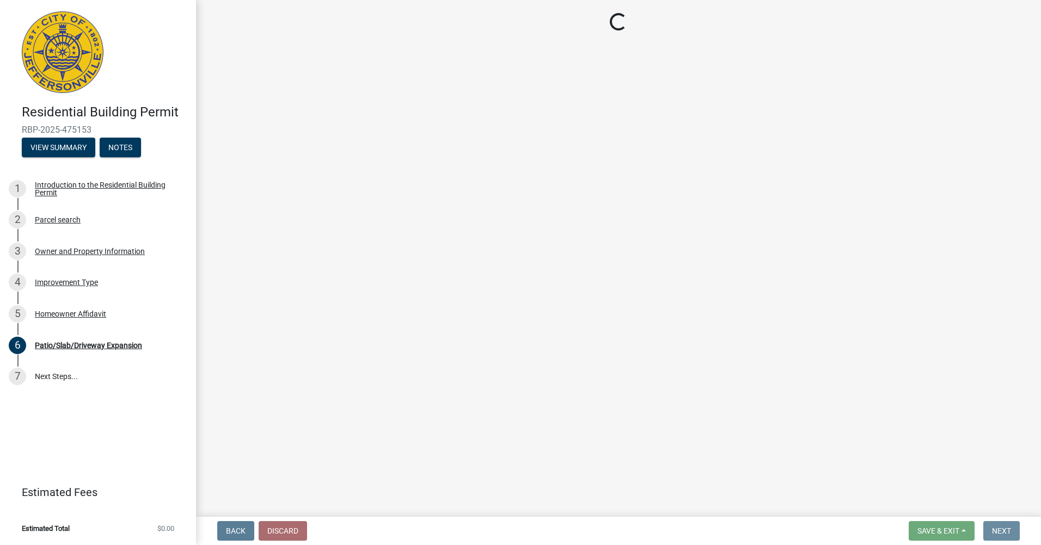
scroll to position [0, 0]
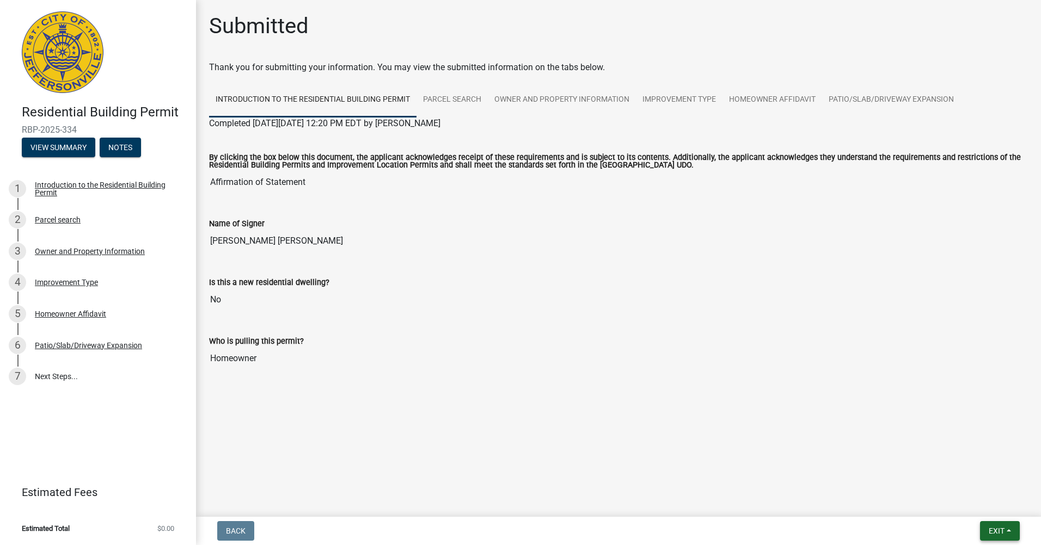
click at [1006, 532] on button "Exit" at bounding box center [1000, 532] width 40 height 20
click at [963, 501] on button "Save & Exit" at bounding box center [976, 503] width 87 height 26
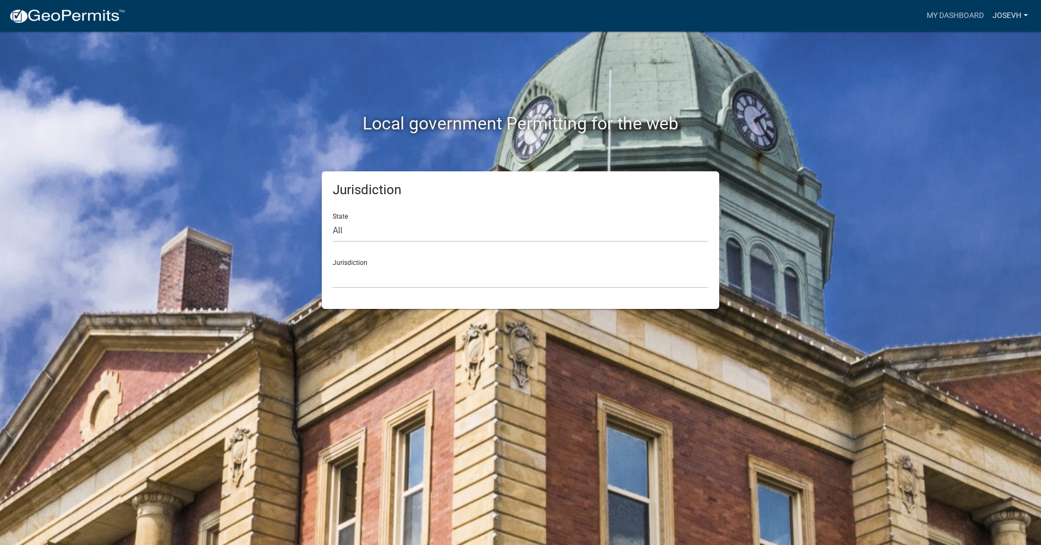
click at [1029, 12] on link "Josevh" at bounding box center [1010, 15] width 44 height 21
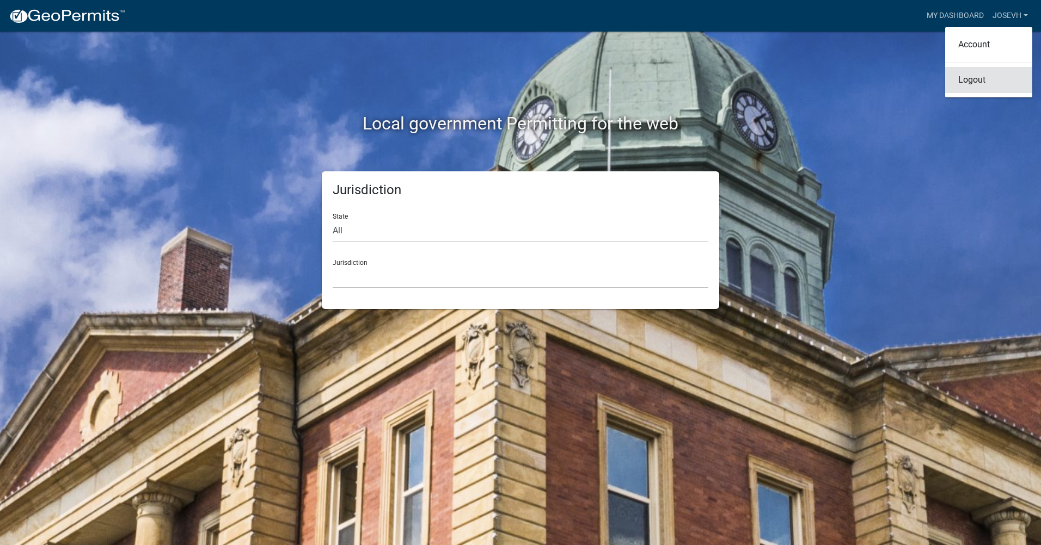
click at [968, 79] on link "Logout" at bounding box center [988, 80] width 87 height 26
